Goal: Navigation & Orientation: Find specific page/section

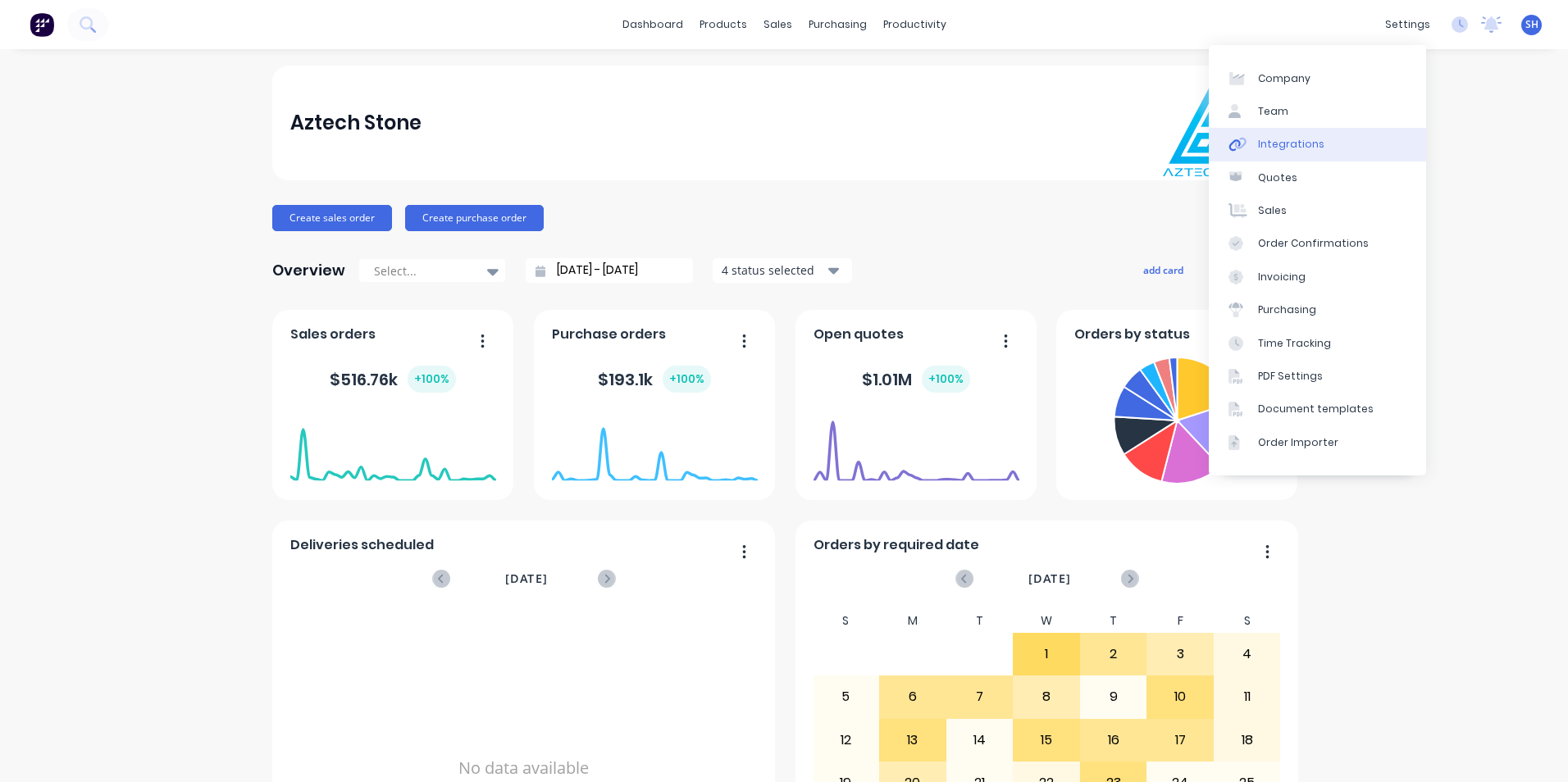
click at [1330, 153] on link "Integrations" at bounding box center [1317, 143] width 217 height 32
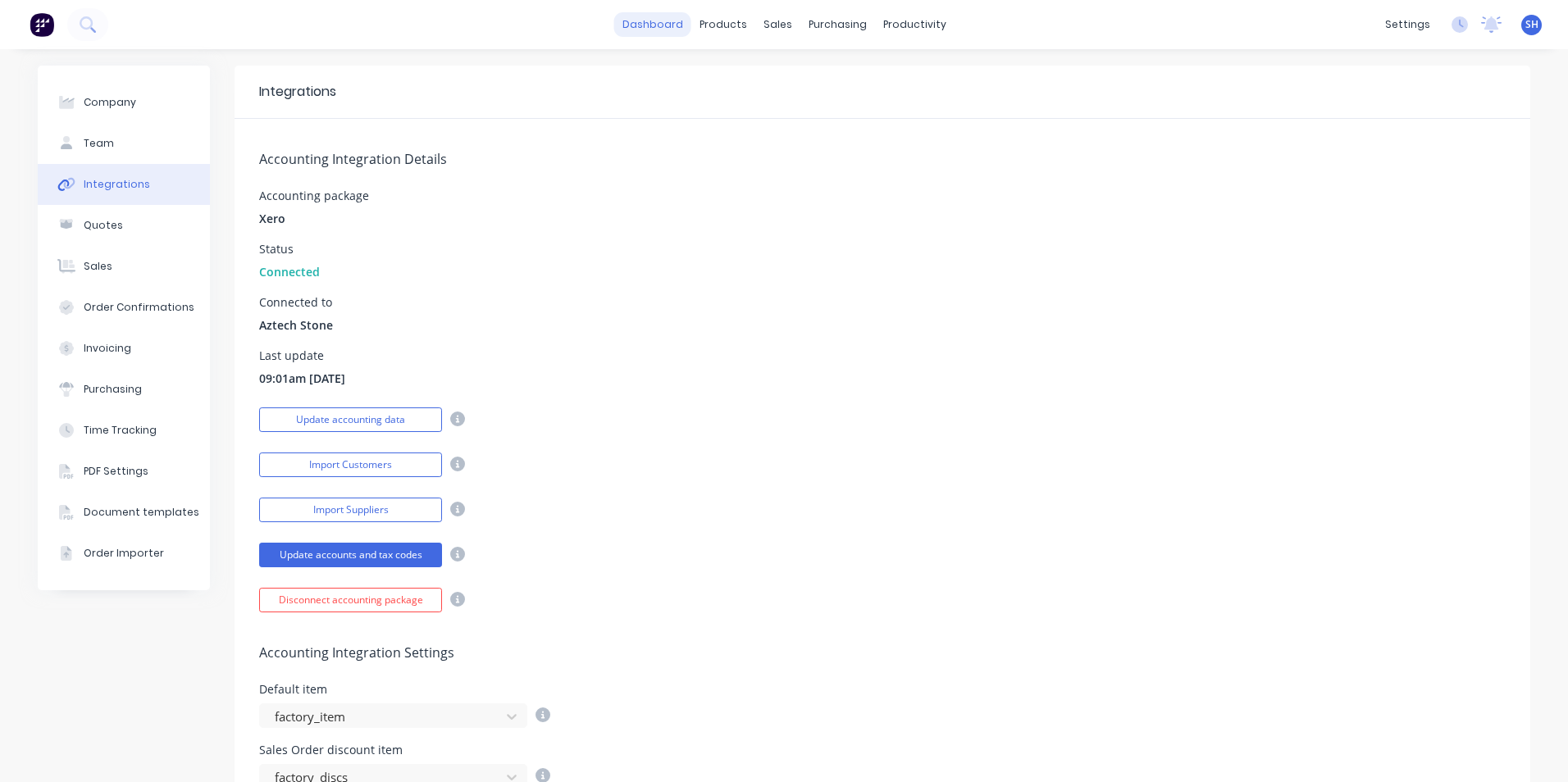
click at [642, 32] on link "dashboard" at bounding box center [652, 24] width 77 height 25
